Goal: Browse casually

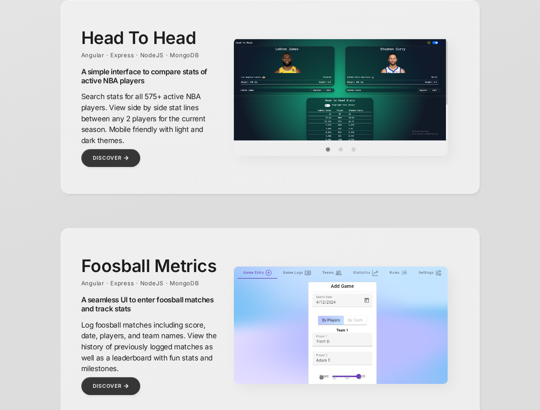
scroll to position [385, 0]
click at [341, 90] on img at bounding box center [341, 89] width 214 height 102
click at [328, 150] on button "Item 0" at bounding box center [327, 149] width 13 height 13
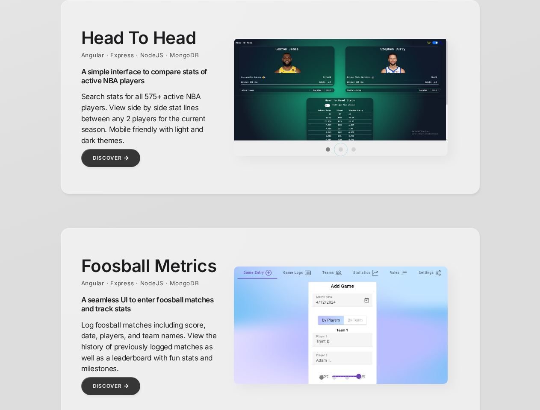
click at [341, 150] on button "Item 1" at bounding box center [340, 149] width 13 height 13
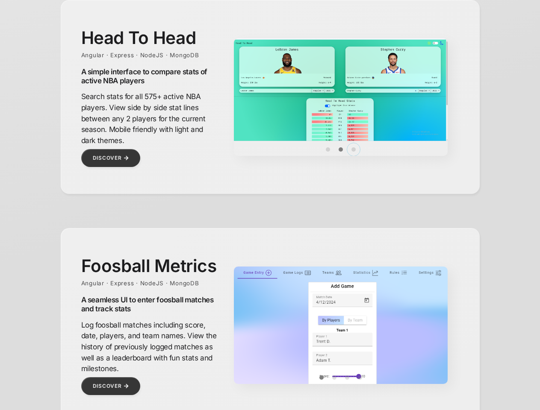
click at [353, 150] on button "Item 2" at bounding box center [353, 149] width 13 height 13
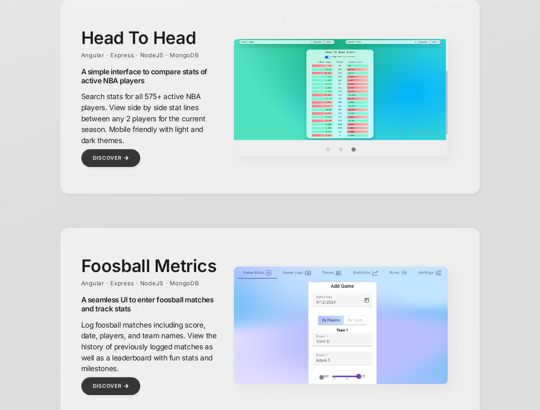
click at [341, 325] on img at bounding box center [341, 371] width 214 height 209
click at [341, 339] on img at bounding box center [341, 371] width 214 height 209
click at [321, 378] on button "Item 0" at bounding box center [321, 377] width 13 height 13
